Goal: Information Seeking & Learning: Check status

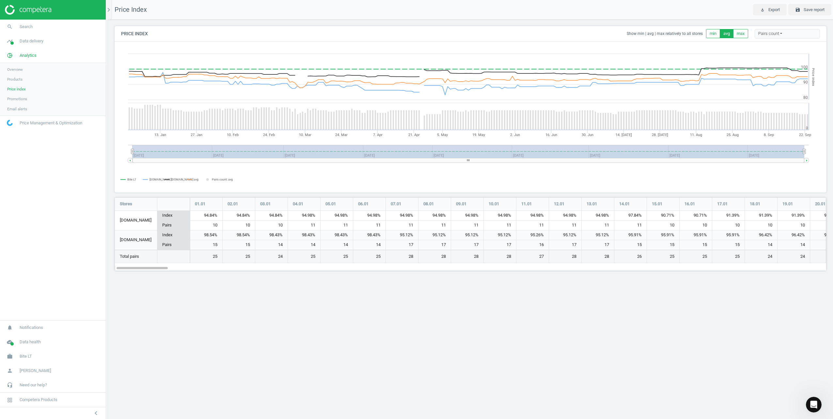
scroll to position [84, 722]
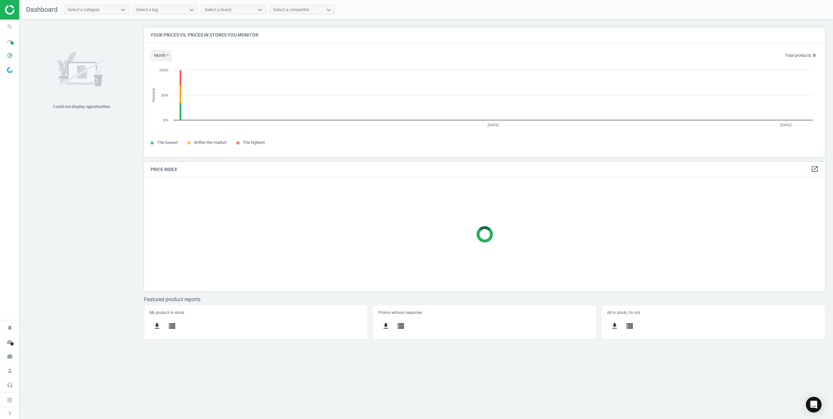
scroll to position [139, 691]
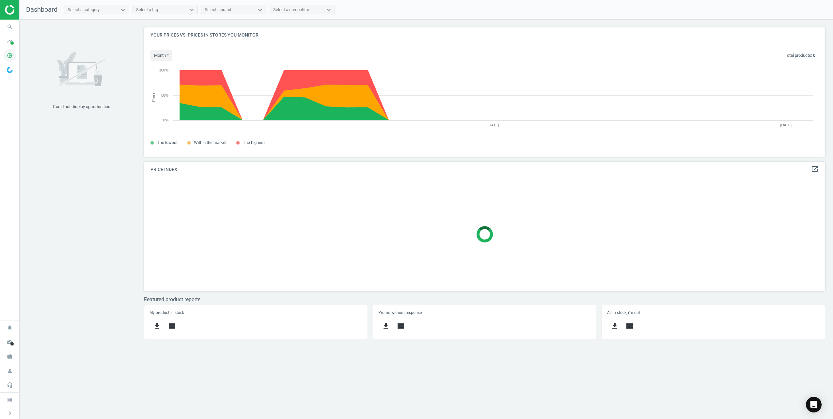
click at [10, 52] on icon "pie_chart_outlined" at bounding box center [10, 55] width 12 height 12
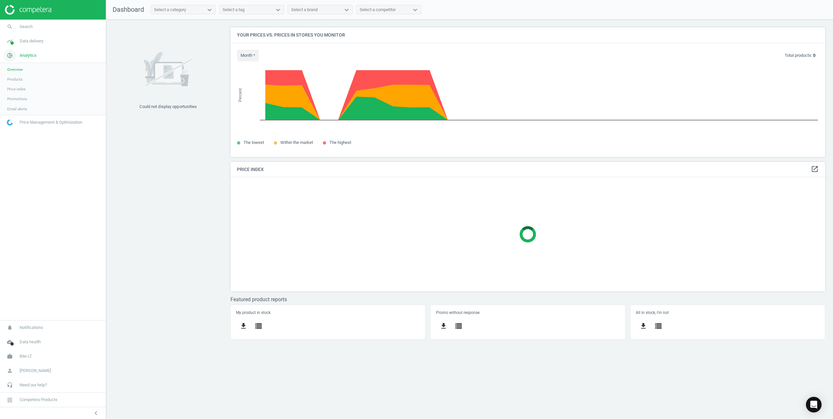
scroll to position [139, 605]
click at [21, 77] on span "Products" at bounding box center [14, 79] width 15 height 5
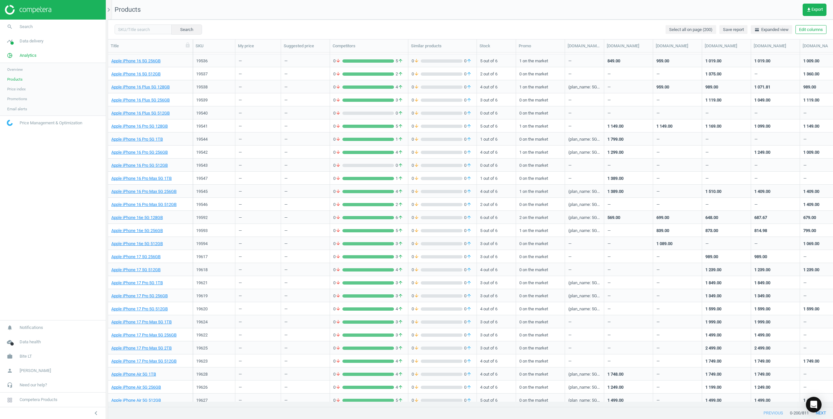
scroll to position [326, 0]
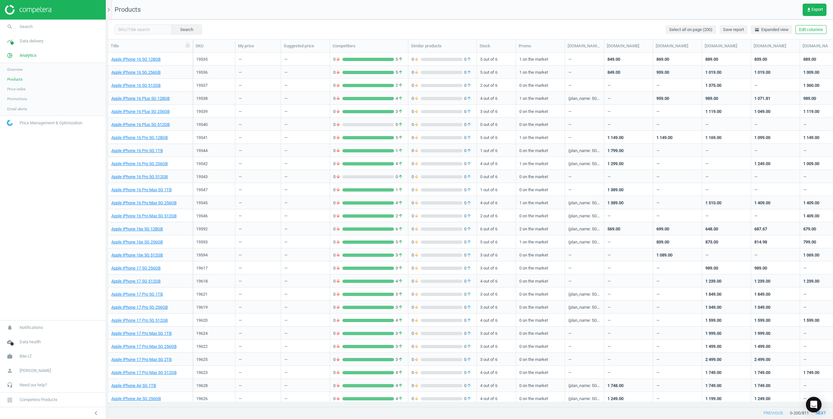
drag, startPoint x: 60, startPoint y: 181, endPoint x: 45, endPoint y: 158, distance: 27.1
click at [60, 181] on nav "search Search timeline Data delivery Overview Matches dashboard Matches Rematch…" at bounding box center [53, 170] width 106 height 301
click at [19, 90] on span "Price index" at bounding box center [16, 89] width 19 height 5
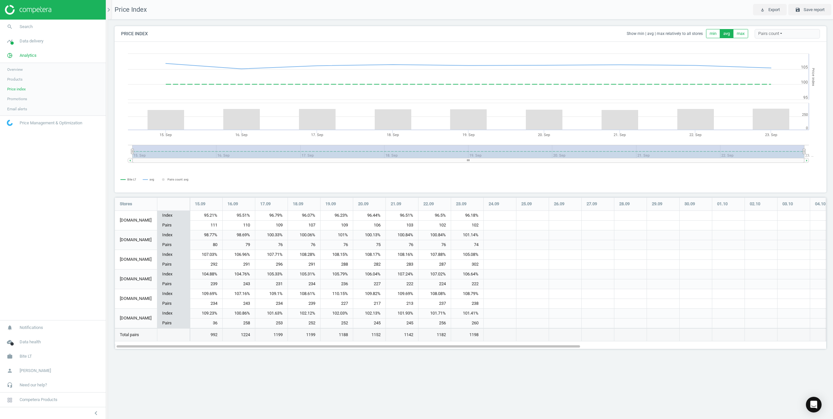
scroll to position [162, 722]
click at [111, 2] on div "chevron_right" at bounding box center [110, 10] width 4 height 20
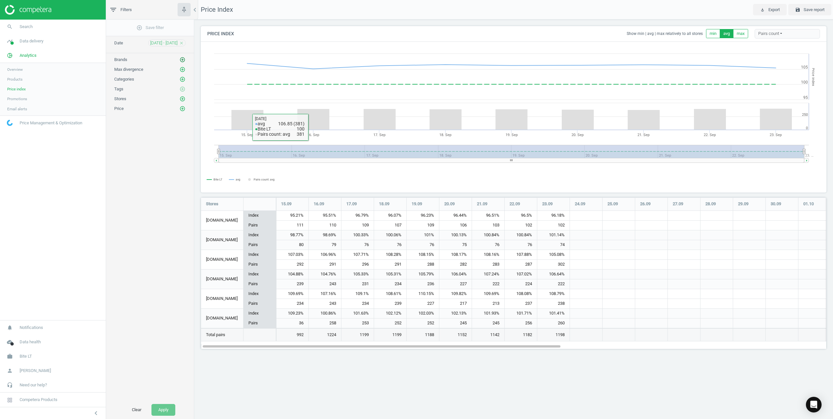
click at [181, 59] on icon "add_circle_outline" at bounding box center [183, 60] width 6 height 6
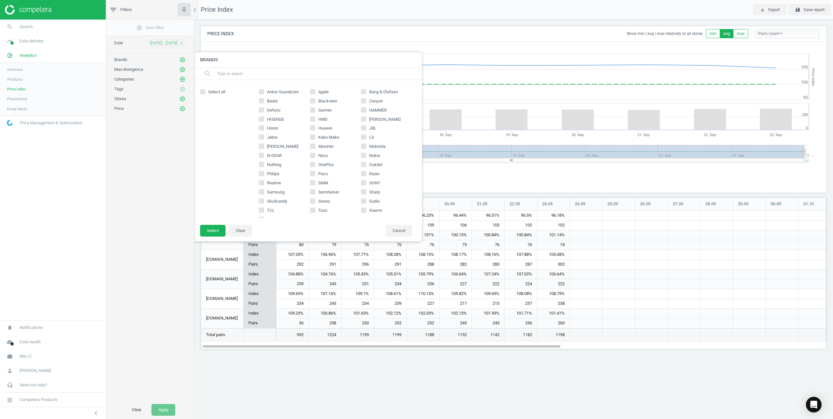
click at [318, 93] on span "Apple" at bounding box center [323, 92] width 13 height 6
click at [315, 93] on input "Apple" at bounding box center [312, 91] width 4 height 4
checkbox input "true"
click at [220, 233] on button "Select" at bounding box center [212, 231] width 25 height 12
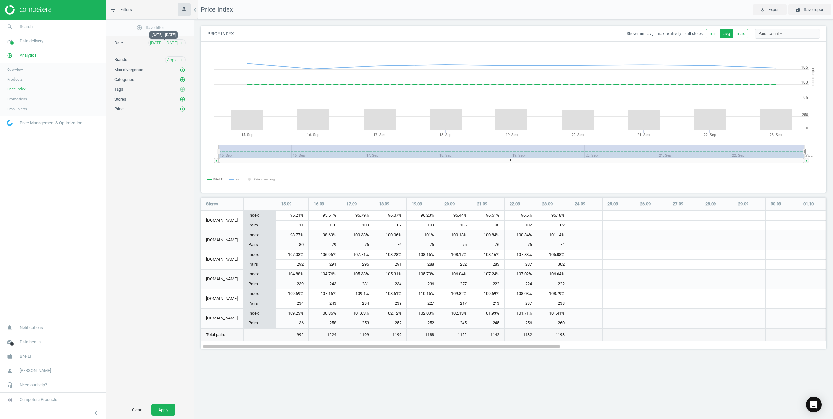
click at [163, 45] on span "[DATE] - [DATE]" at bounding box center [163, 43] width 27 height 6
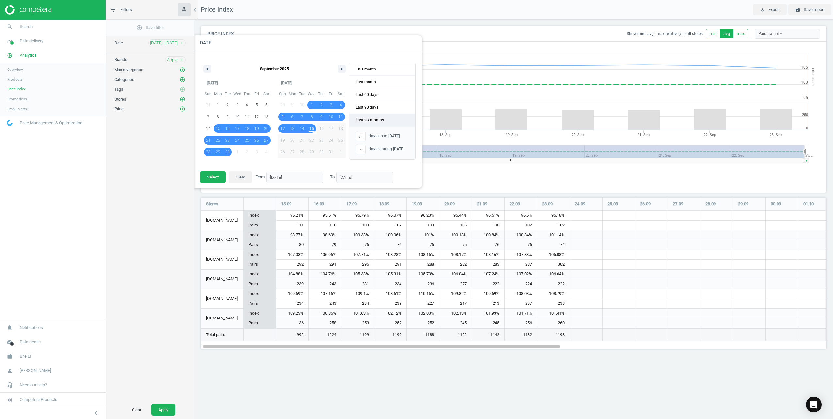
click at [376, 122] on span "Last six months" at bounding box center [382, 120] width 66 height 12
type input "-"
type input "[DATE]"
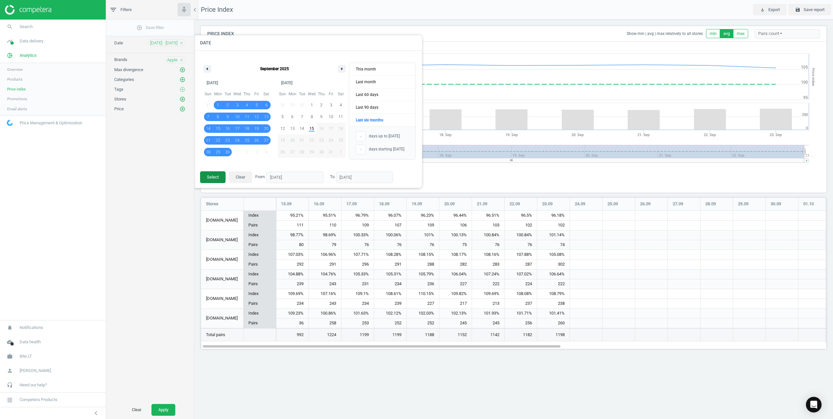
click at [207, 179] on button "Select" at bounding box center [212, 177] width 25 height 12
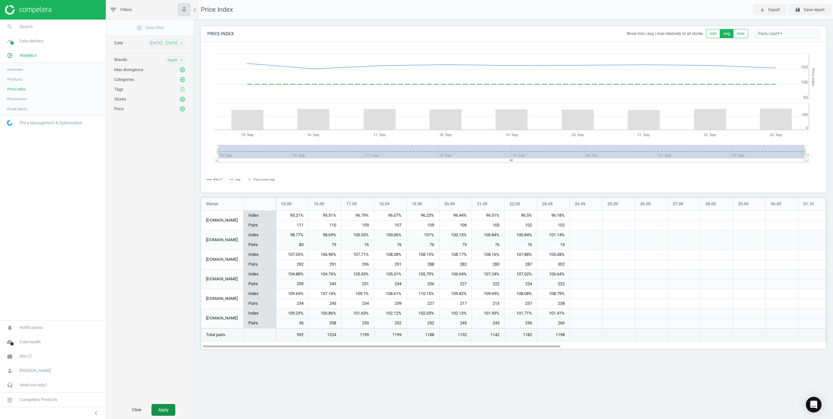
click at [167, 406] on button "Apply" at bounding box center [163, 410] width 24 height 12
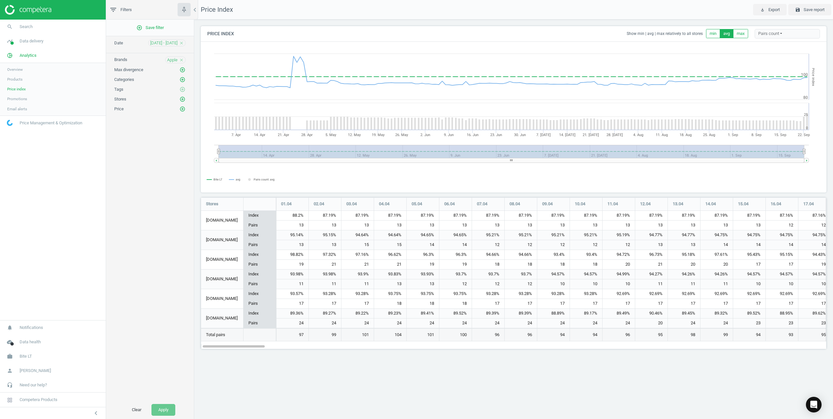
scroll to position [162, 636]
